Goal: Information Seeking & Learning: Learn about a topic

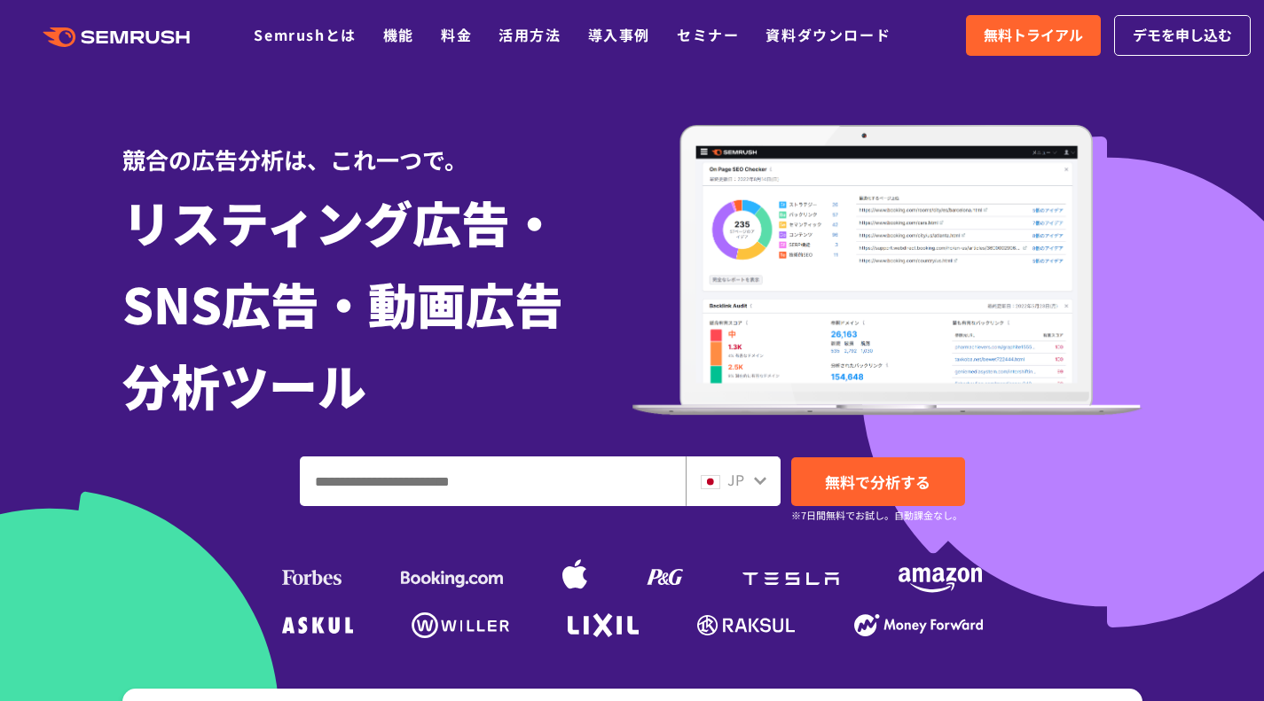
click at [429, 499] on input "ドメイン、キーワードまたはURLを入力してください" at bounding box center [493, 482] width 384 height 48
paste input "**********"
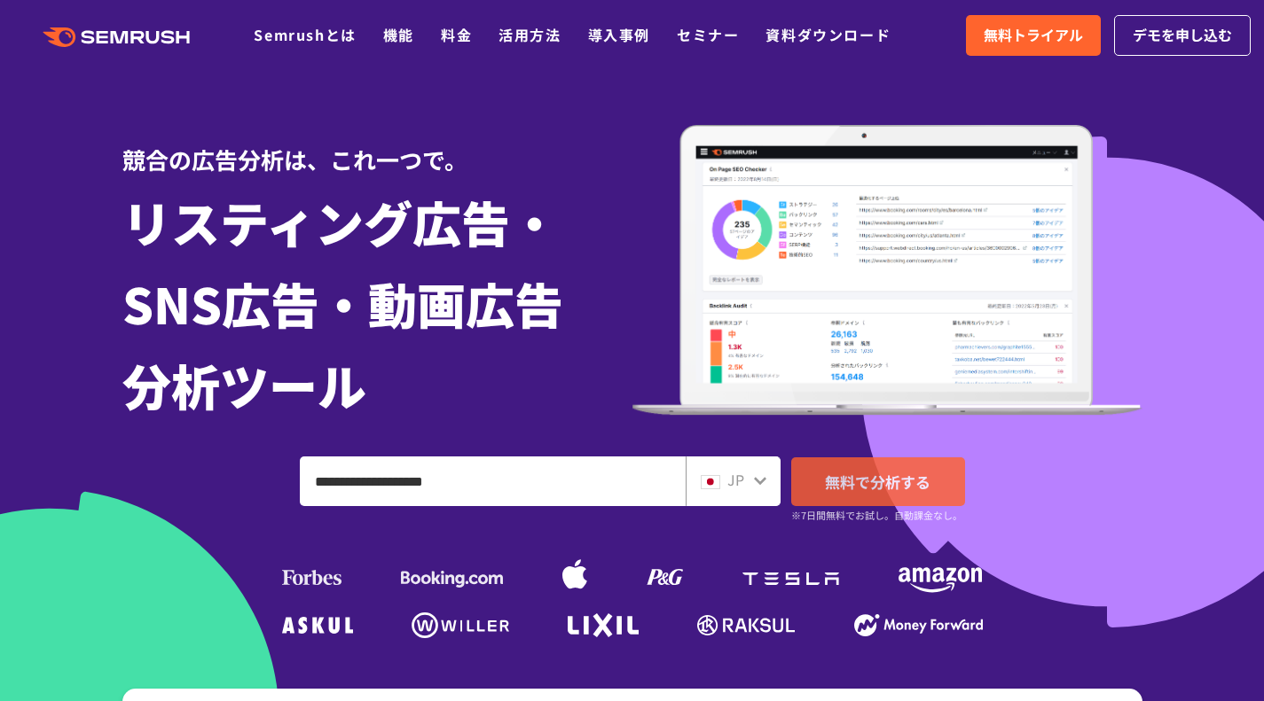
type input "**********"
click at [872, 494] on link "無料で分析する" at bounding box center [878, 482] width 174 height 49
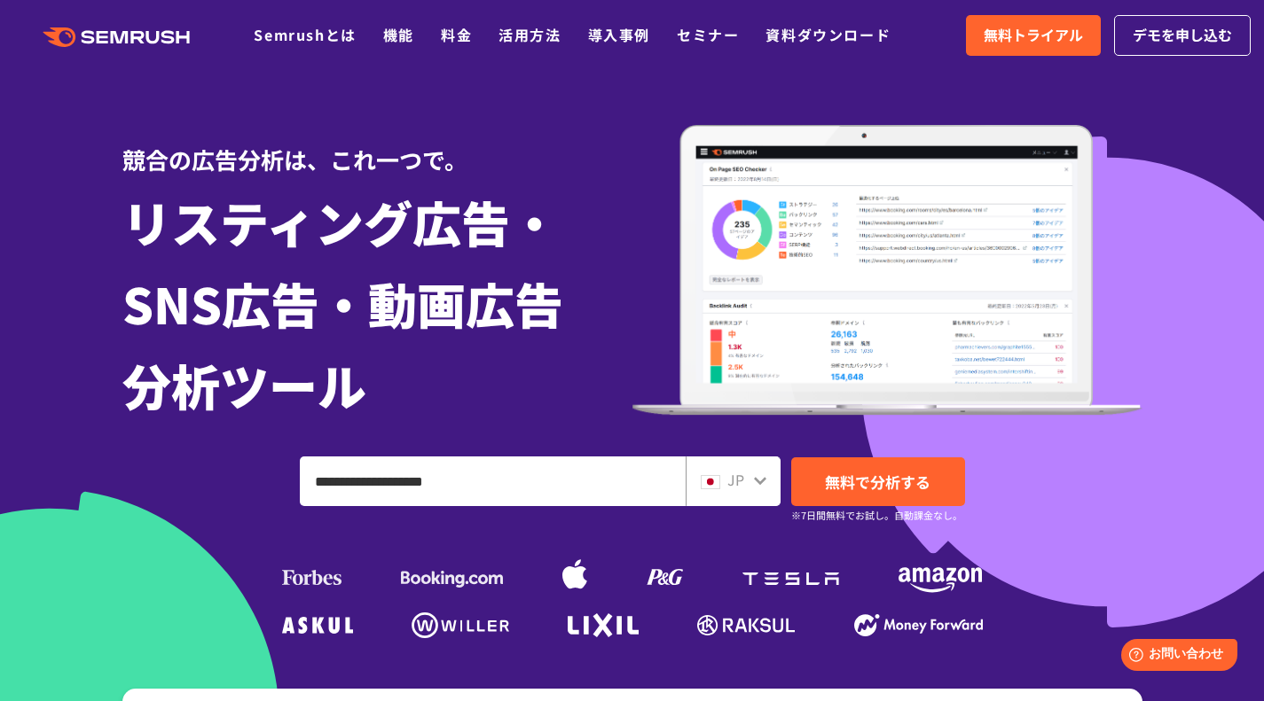
click at [369, 32] on ul "Semrushとは 機能 料金 活用方法 導入事例 セミナー 資料ダウンロード" at bounding box center [585, 35] width 663 height 23
click at [388, 28] on link "機能" at bounding box center [398, 34] width 31 height 21
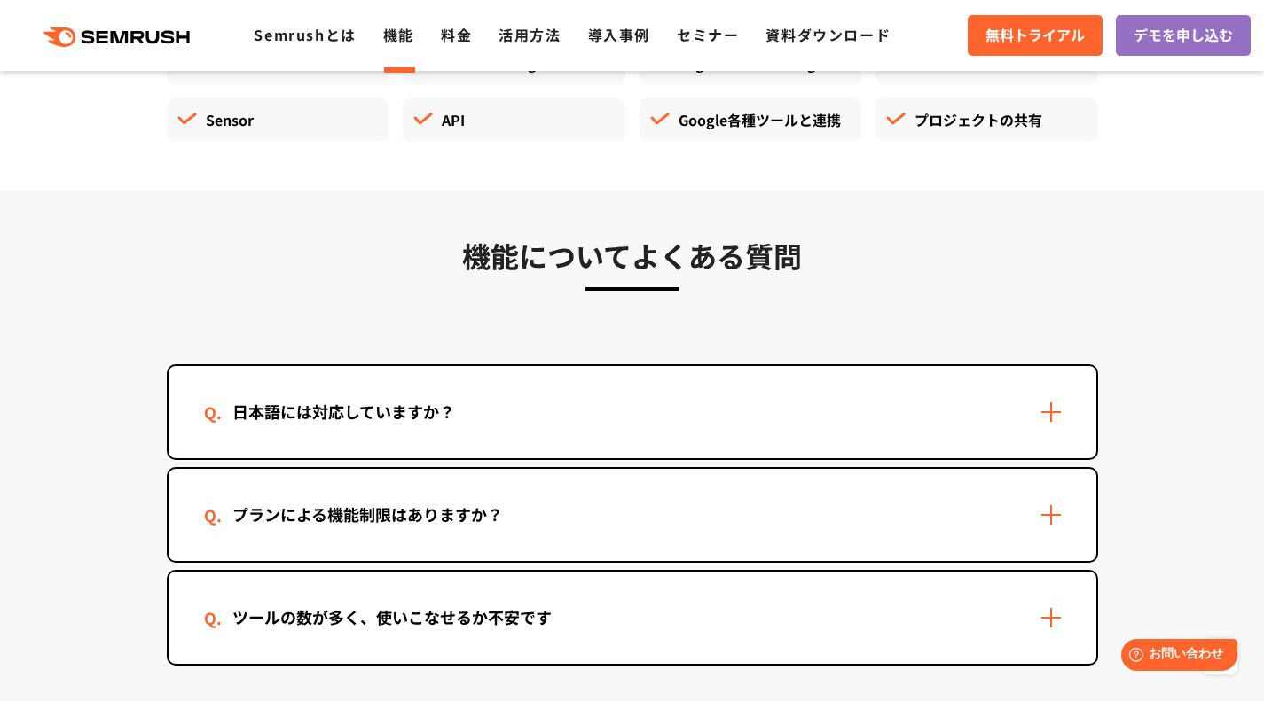
scroll to position [5232, 0]
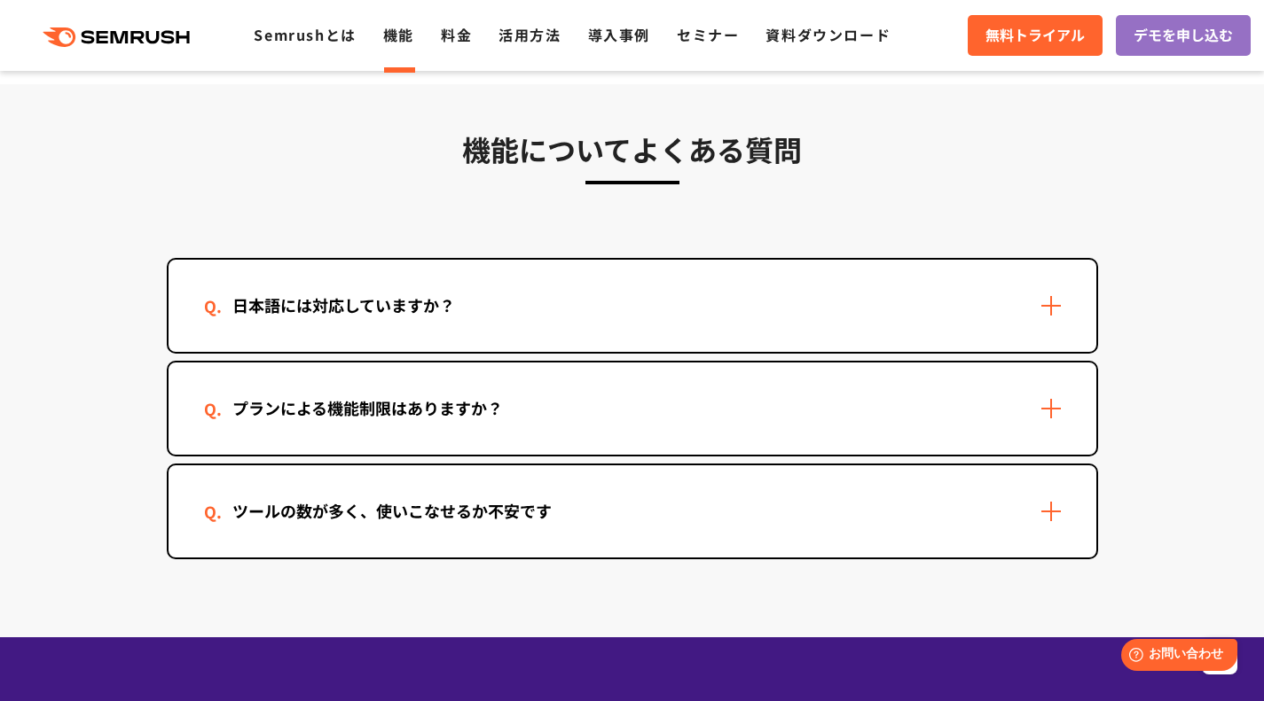
click at [629, 302] on div "日本語には対応していますか？" at bounding box center [632, 306] width 928 height 92
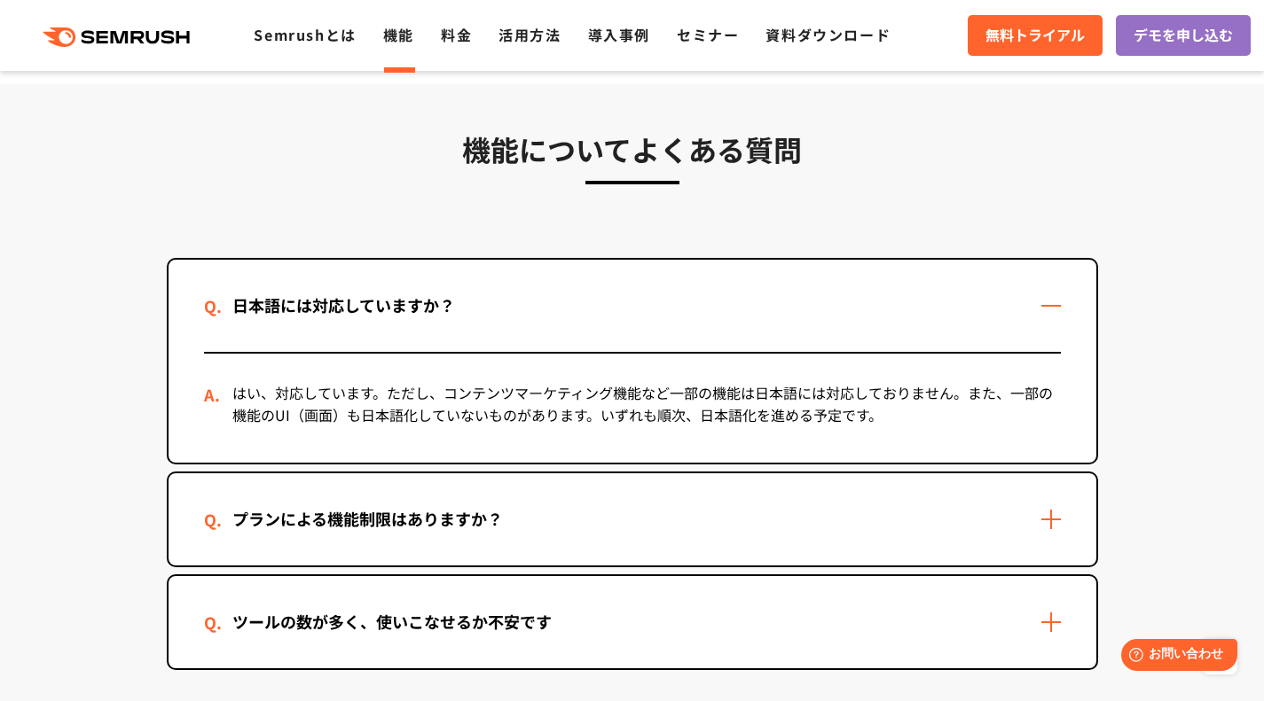
scroll to position [5410, 0]
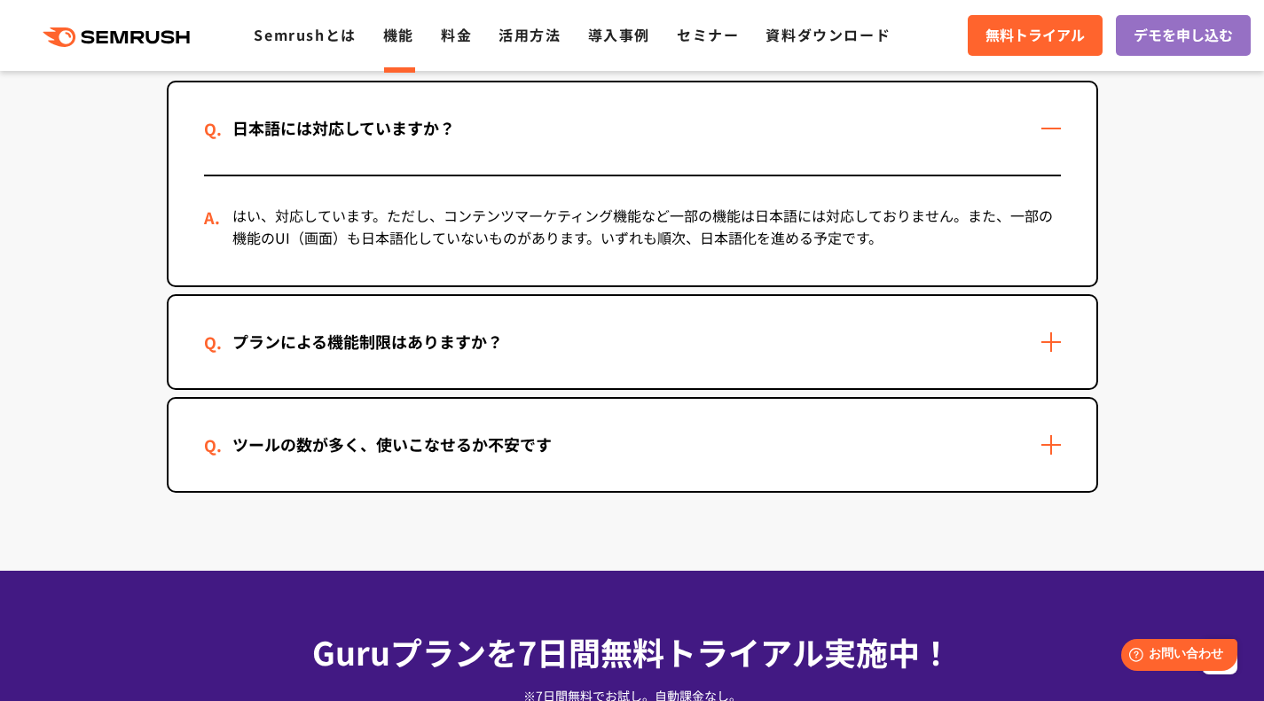
click at [568, 459] on div "ツールの数が多く、使いこなせるか不安です" at bounding box center [632, 445] width 928 height 92
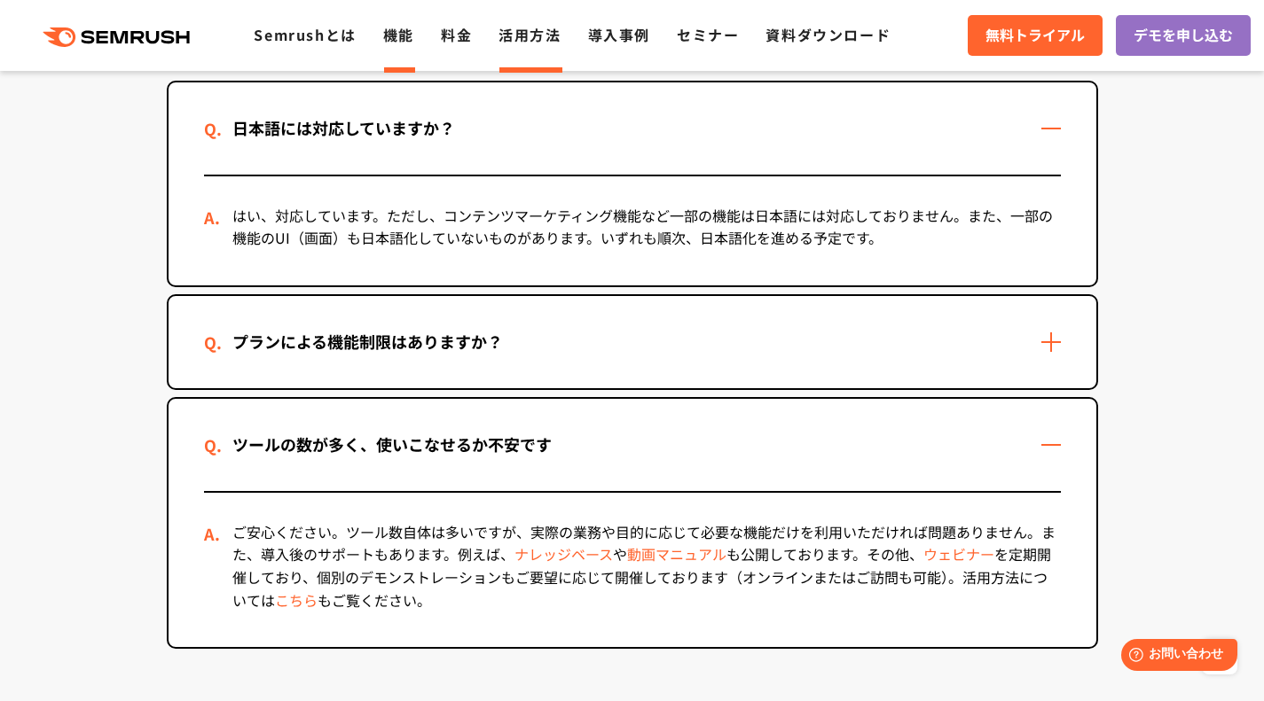
click at [529, 42] on link "活用方法" at bounding box center [529, 34] width 62 height 21
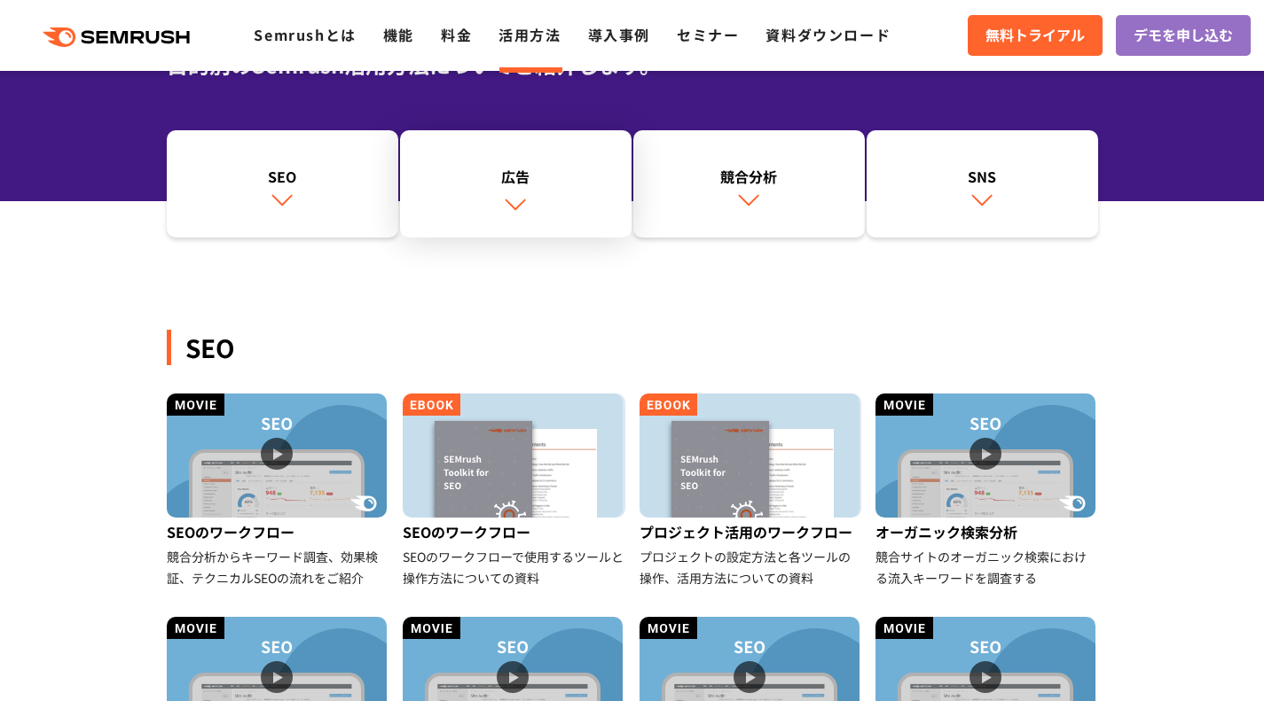
click at [529, 203] on link "広告" at bounding box center [515, 184] width 231 height 108
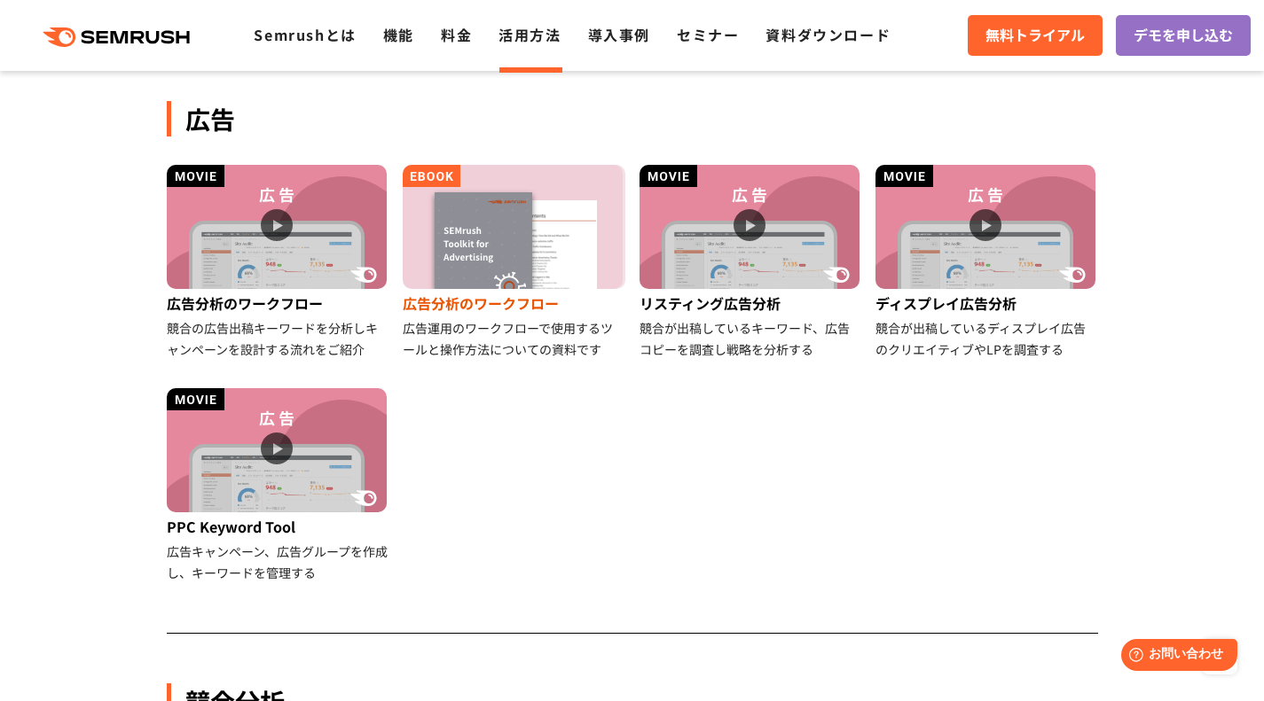
scroll to position [991, 0]
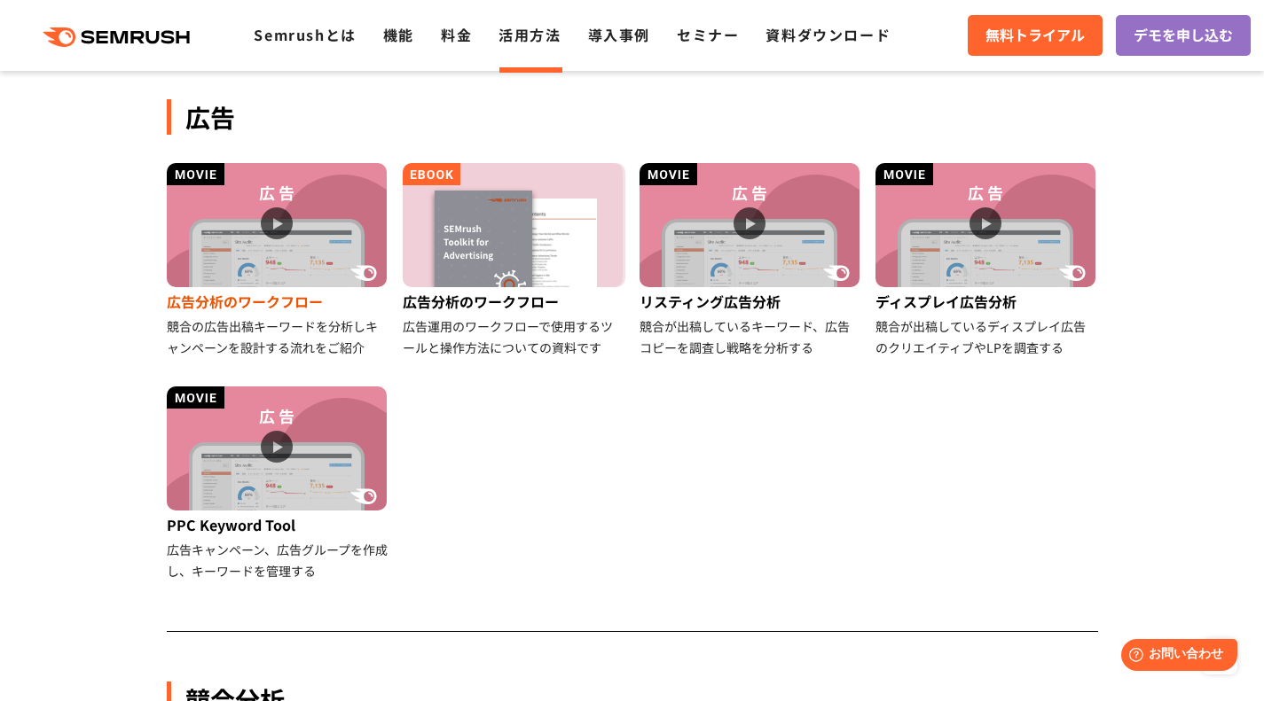
click at [356, 286] on img at bounding box center [277, 225] width 220 height 124
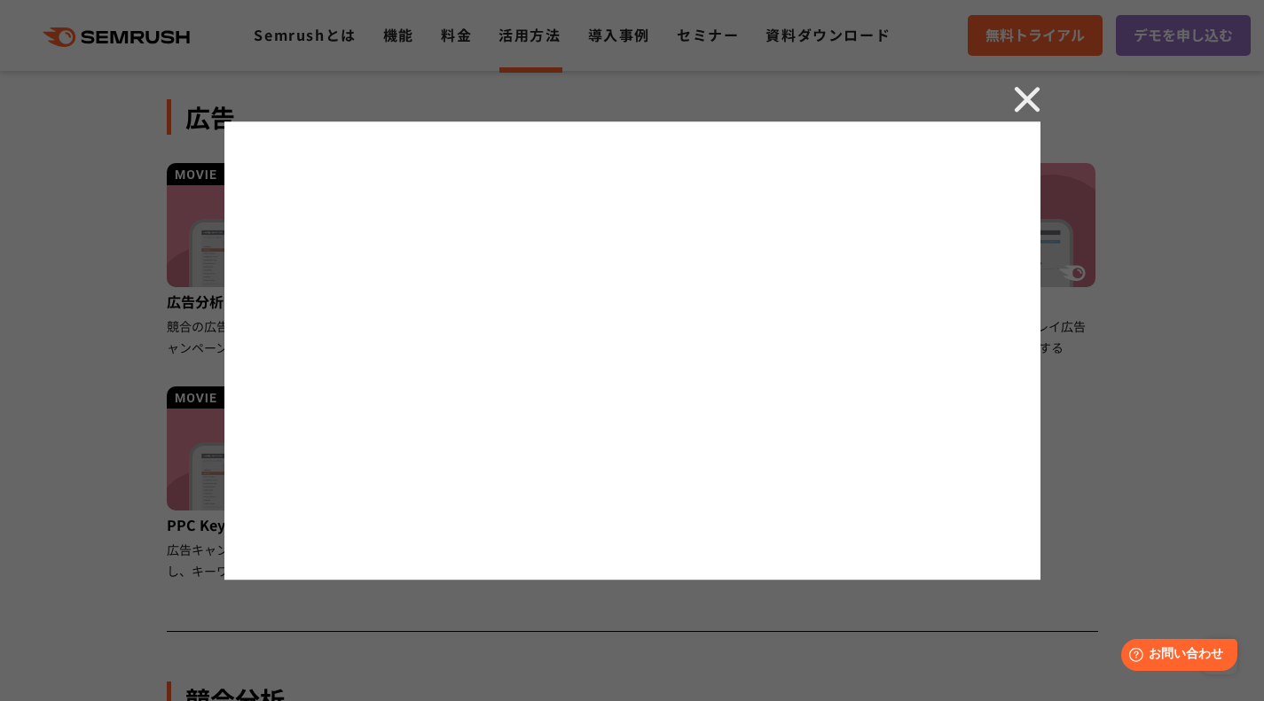
click at [1027, 92] on img at bounding box center [1027, 99] width 27 height 27
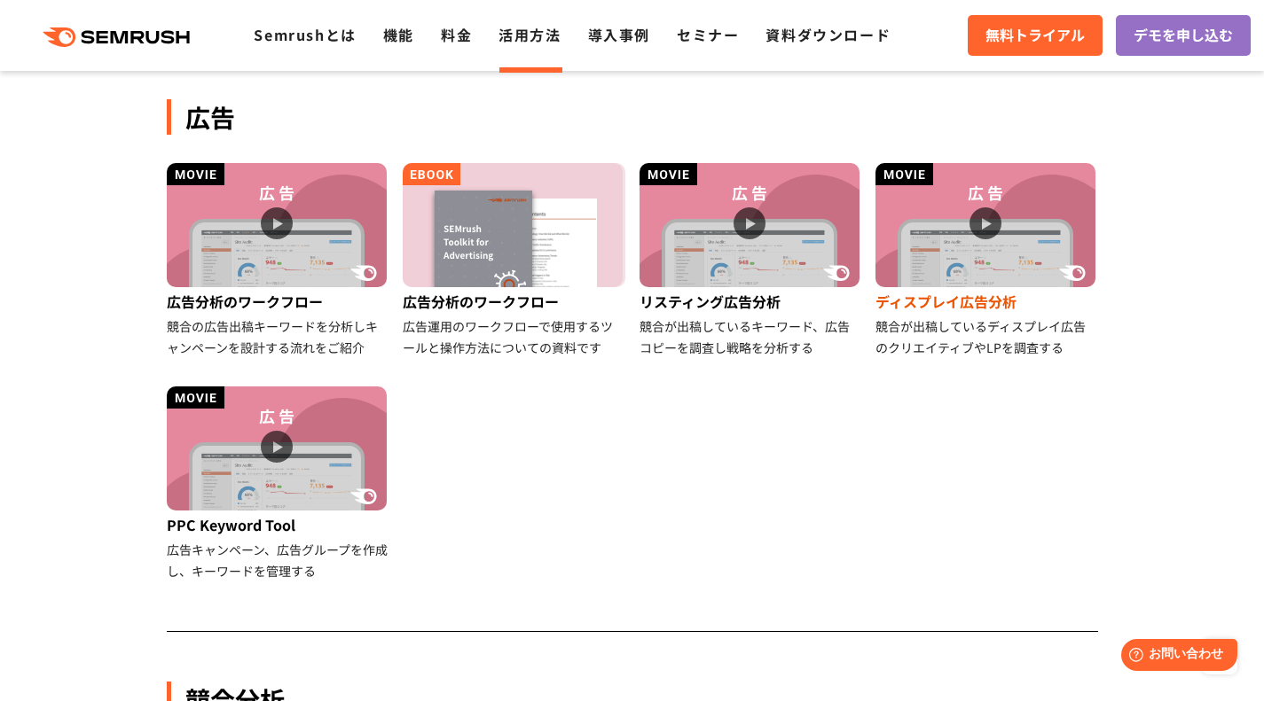
click at [985, 220] on img at bounding box center [985, 225] width 220 height 124
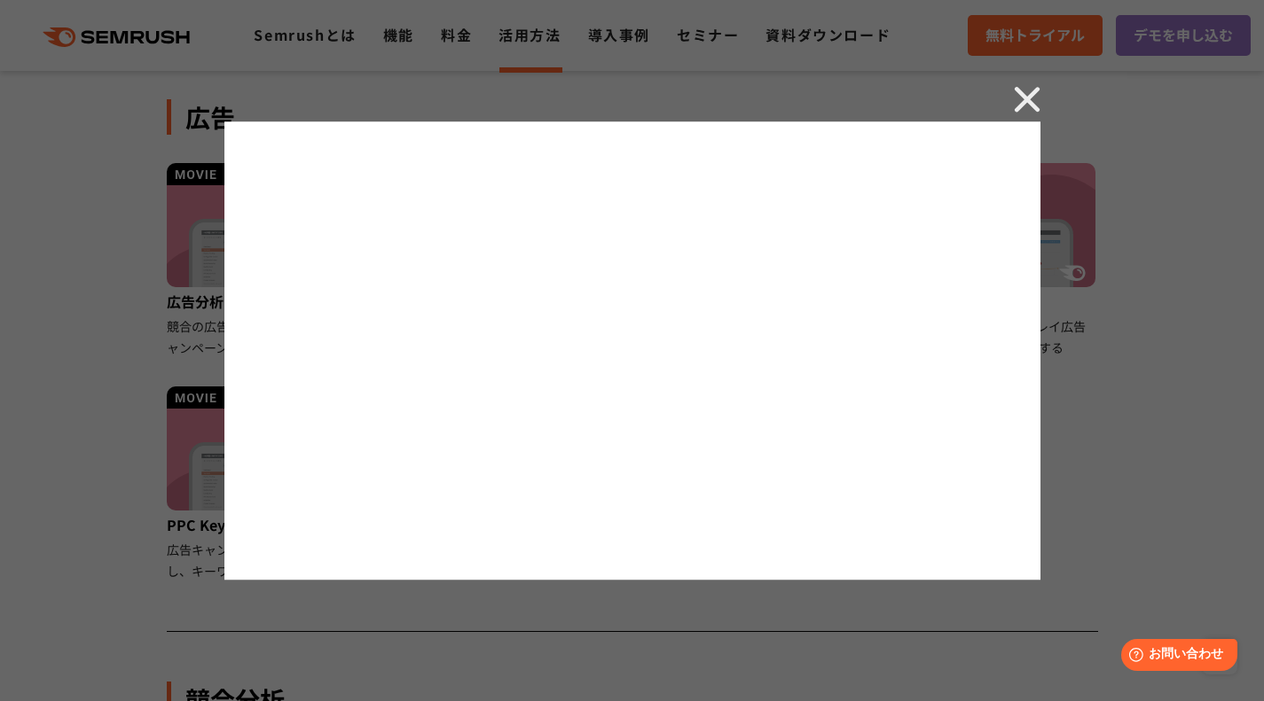
click at [1029, 94] on img at bounding box center [1027, 99] width 27 height 27
